Goal: Information Seeking & Learning: Learn about a topic

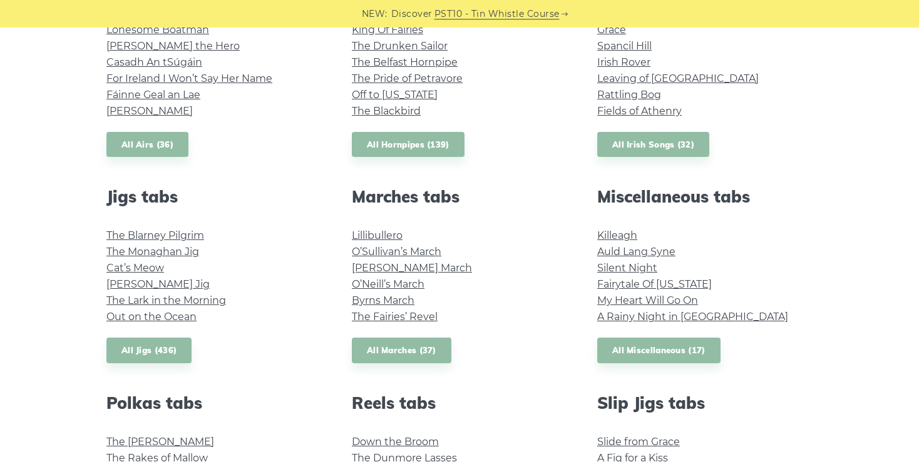
scroll to position [561, 0]
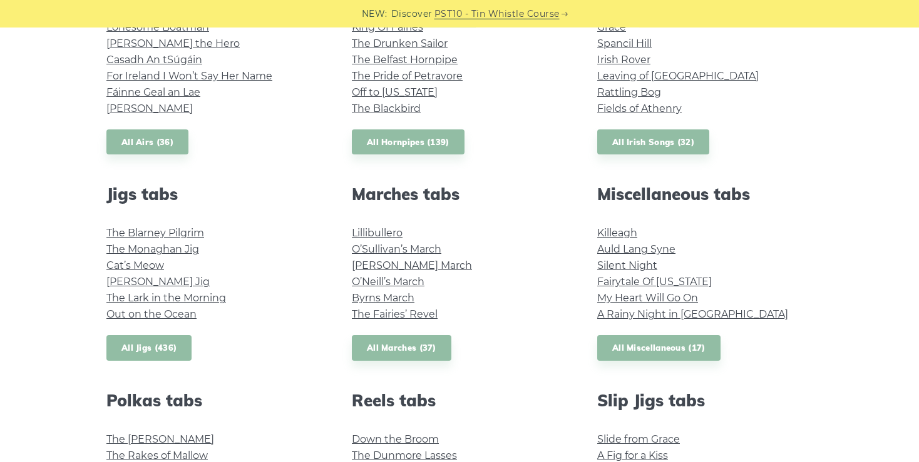
click at [156, 345] on link "All Jigs (436)" at bounding box center [148, 348] width 85 height 26
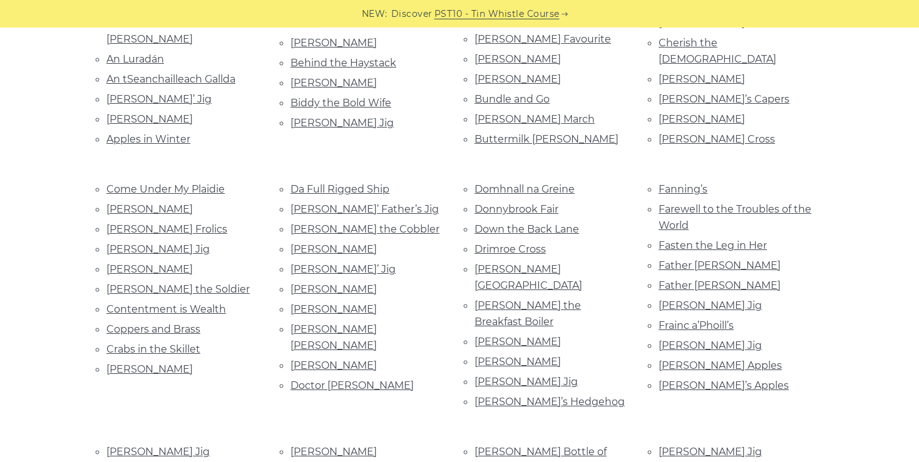
scroll to position [433, 0]
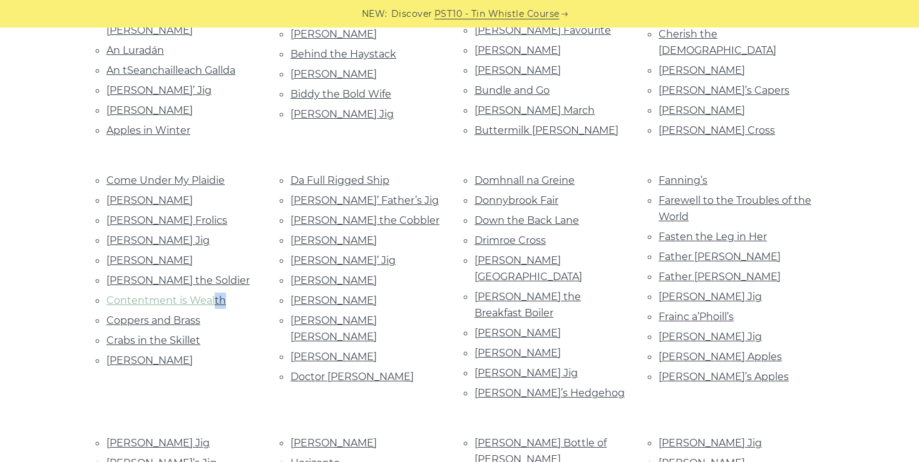
drag, startPoint x: 237, startPoint y: 299, endPoint x: 212, endPoint y: 294, distance: 26.1
click at [212, 294] on li "Contentment is Wealth" at bounding box center [183, 300] width 154 height 17
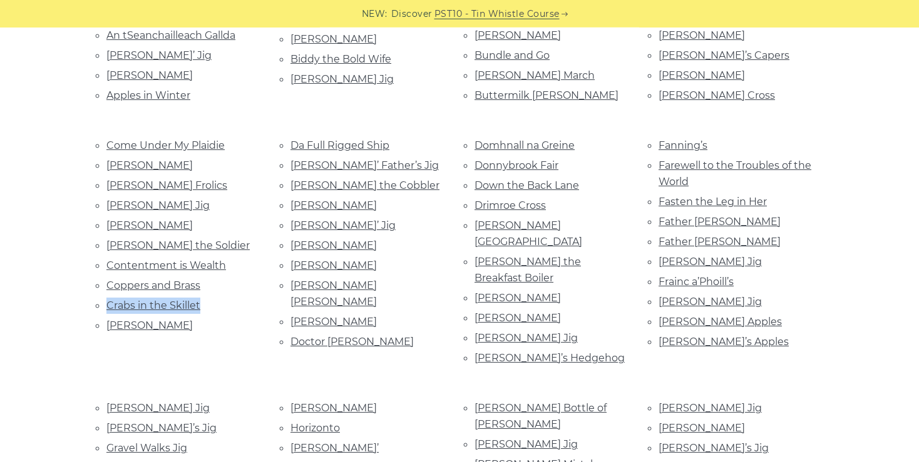
drag, startPoint x: 206, startPoint y: 294, endPoint x: 192, endPoint y: 270, distance: 27.5
click at [196, 275] on ul "Come Under My Plaidie Con Cassidy’s Condon’s Frolics Conlon’s Jig Connie O’Conn…" at bounding box center [183, 235] width 154 height 197
click at [168, 260] on link "Contentment is Wealth" at bounding box center [166, 266] width 120 height 12
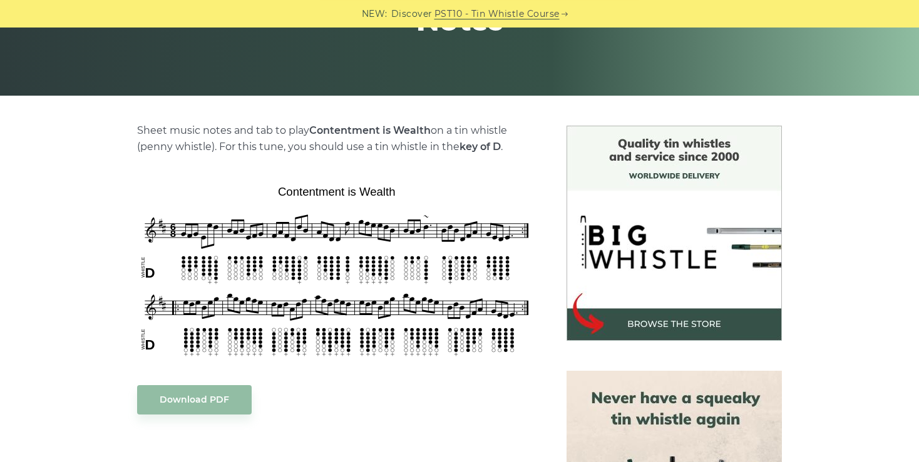
scroll to position [235, 0]
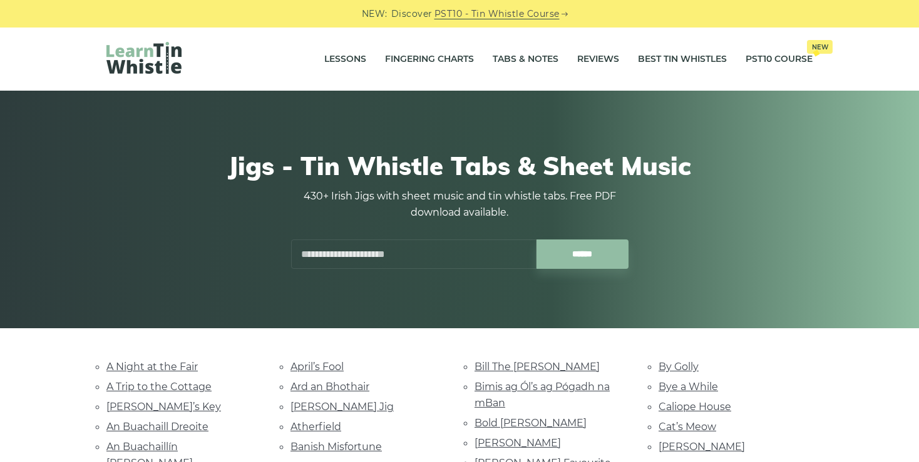
scroll to position [468, 0]
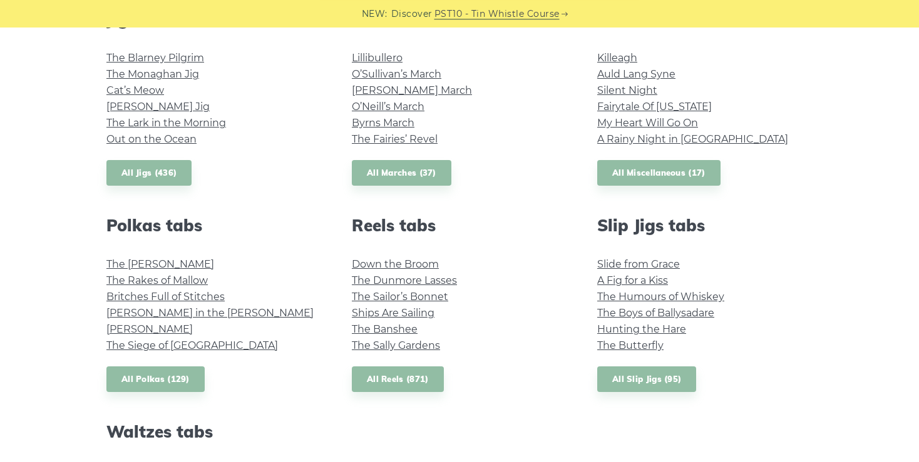
scroll to position [740, 0]
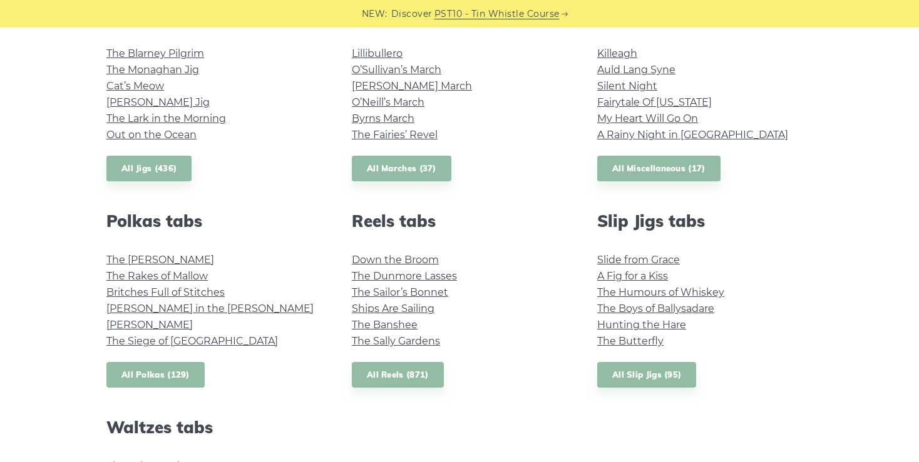
click at [174, 375] on link "All Polkas (129)" at bounding box center [155, 375] width 98 height 26
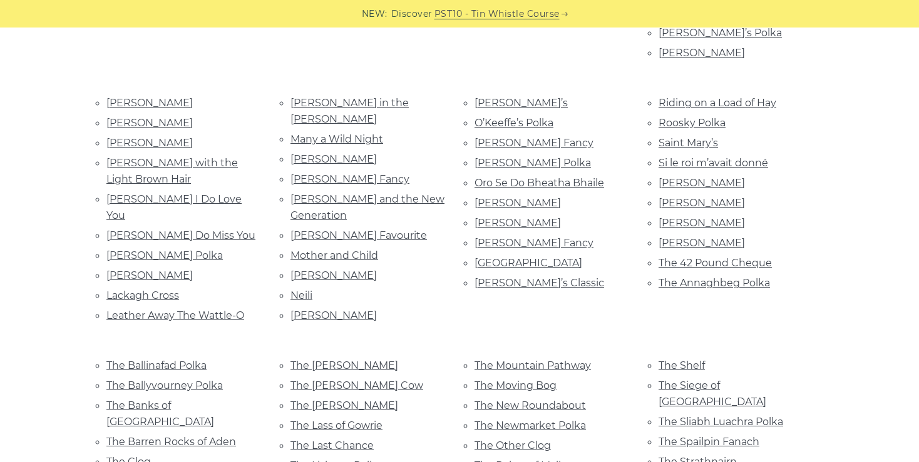
scroll to position [541, 0]
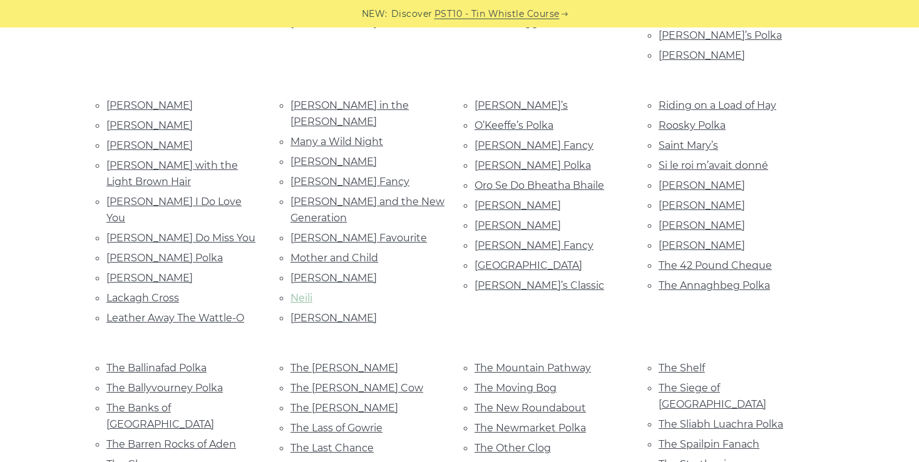
click at [300, 292] on link "Neili" at bounding box center [301, 298] width 22 height 12
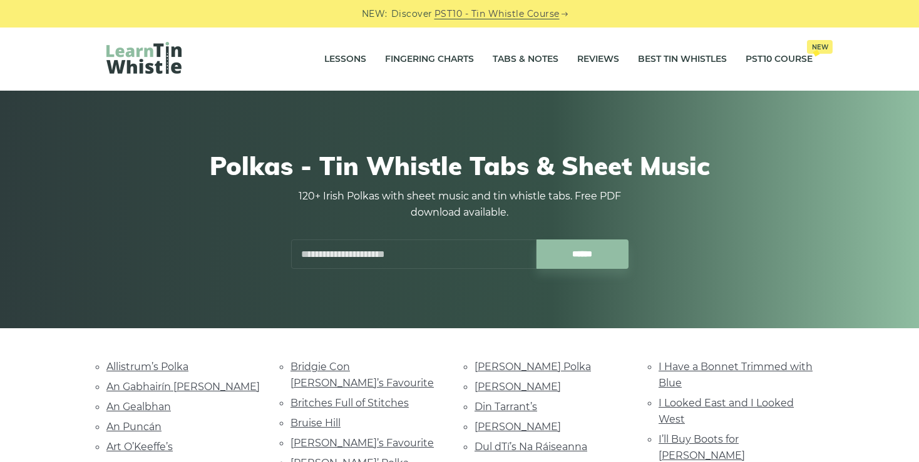
scroll to position [541, 0]
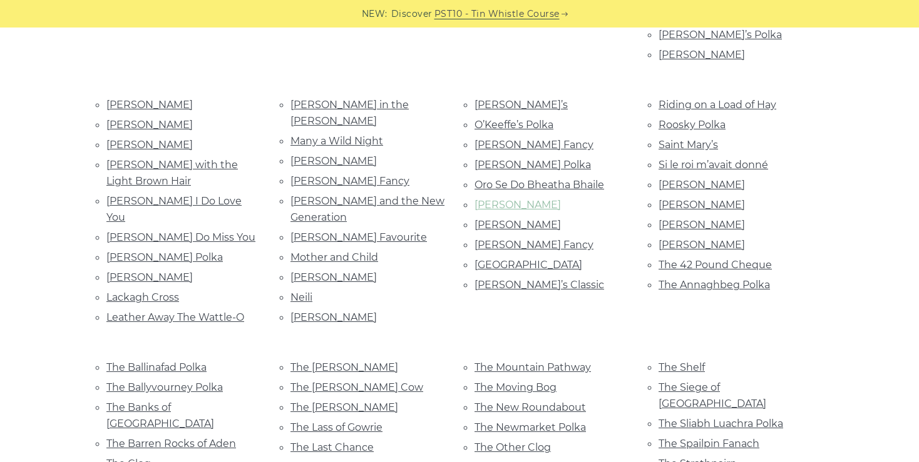
click at [493, 199] on link "[PERSON_NAME]" at bounding box center [517, 205] width 86 height 12
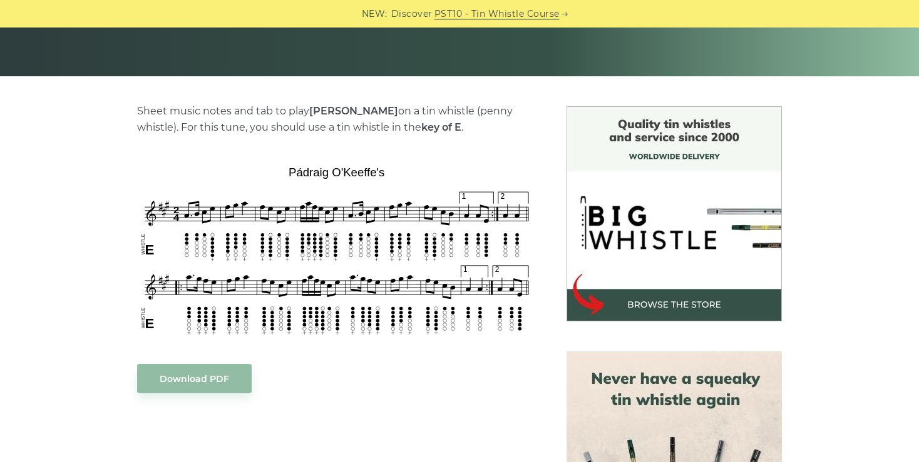
scroll to position [255, 0]
